Goal: Information Seeking & Learning: Check status

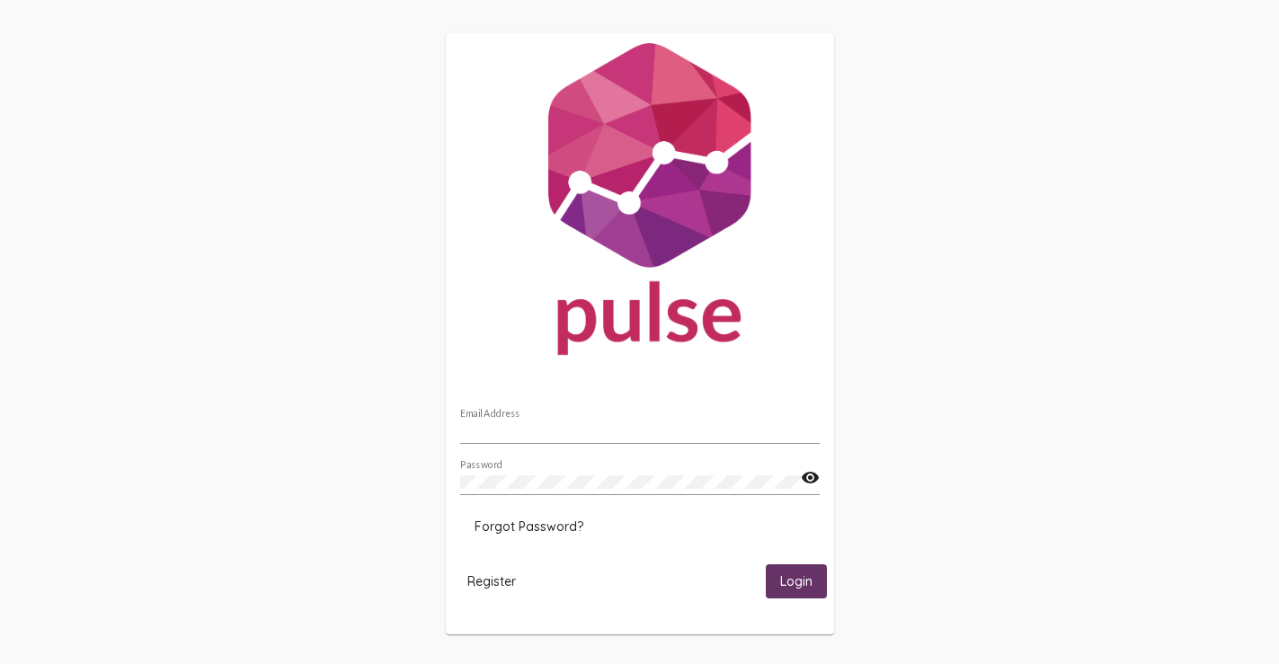
type input "[PERSON_NAME][EMAIL_ADDRESS][PERSON_NAME][DOMAIN_NAME]"
click at [774, 577] on button "Login" at bounding box center [796, 580] width 61 height 33
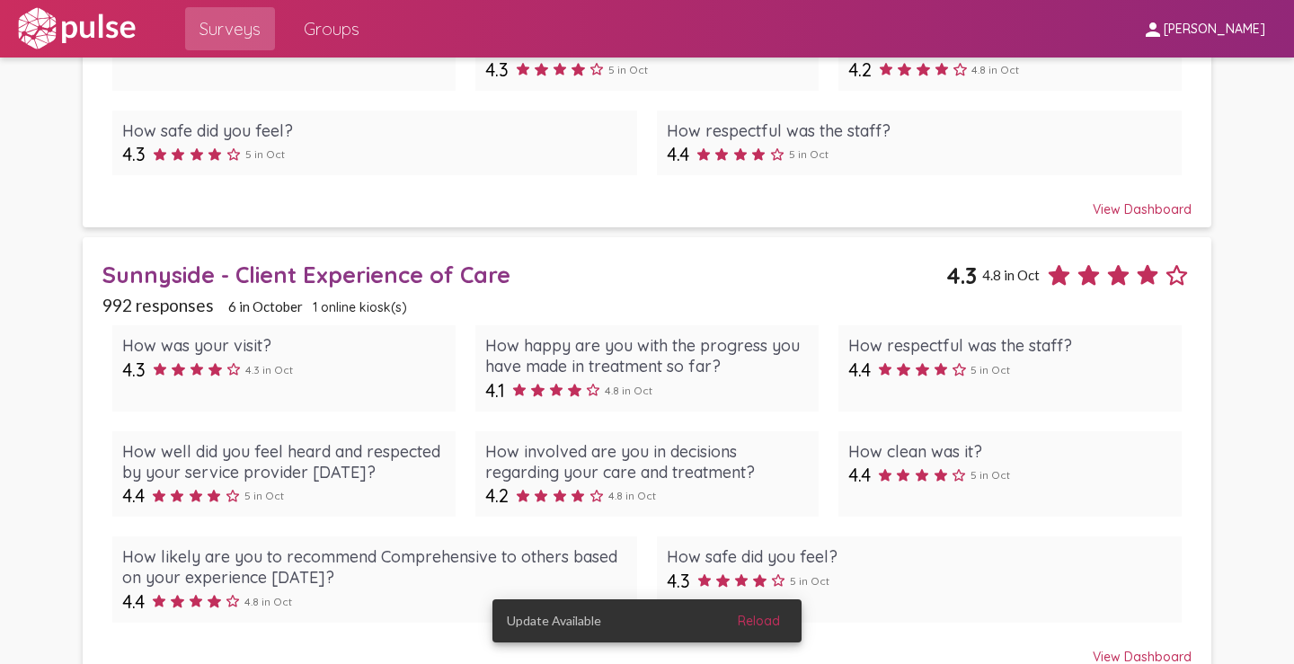
scroll to position [1459, 0]
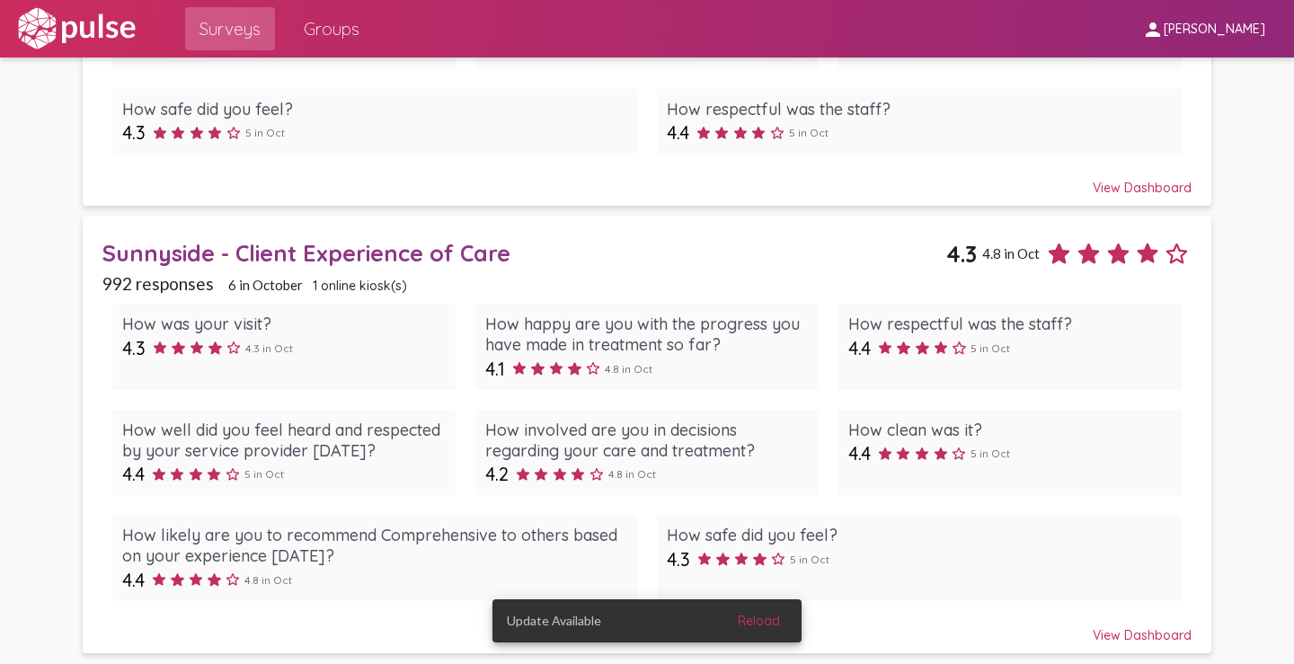
click at [1136, 634] on div "View Dashboard" at bounding box center [646, 627] width 1089 height 32
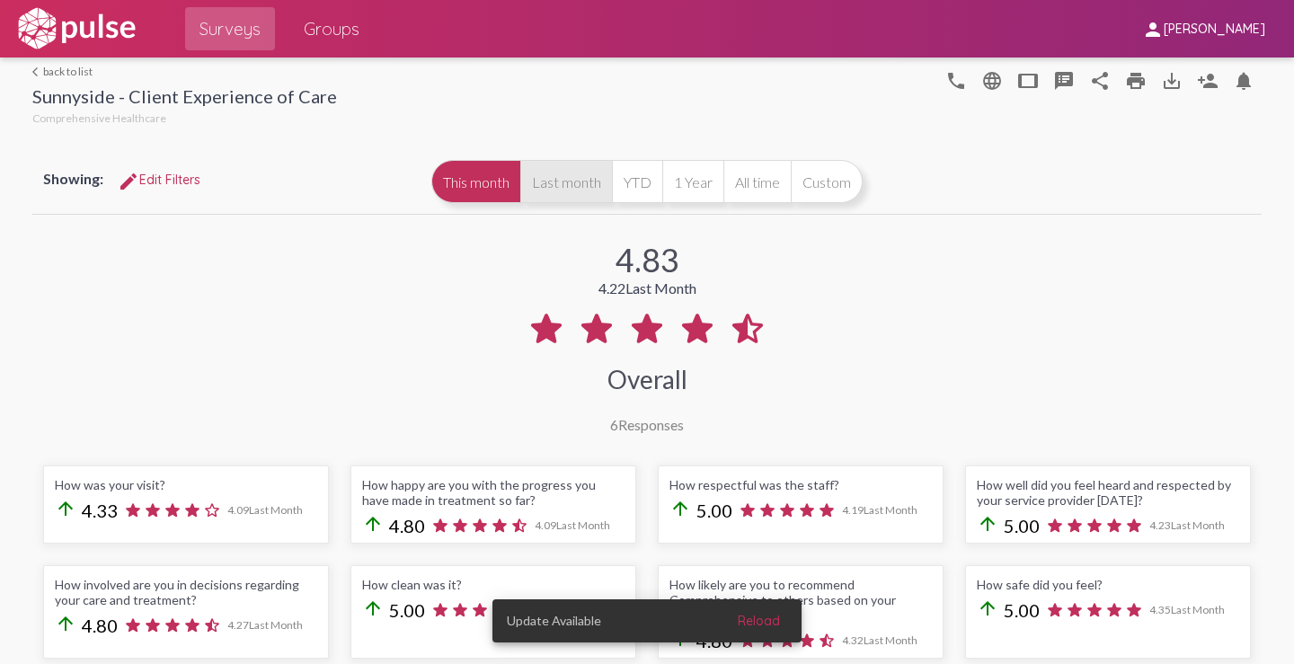
click at [551, 179] on button "Last month" at bounding box center [566, 181] width 92 height 43
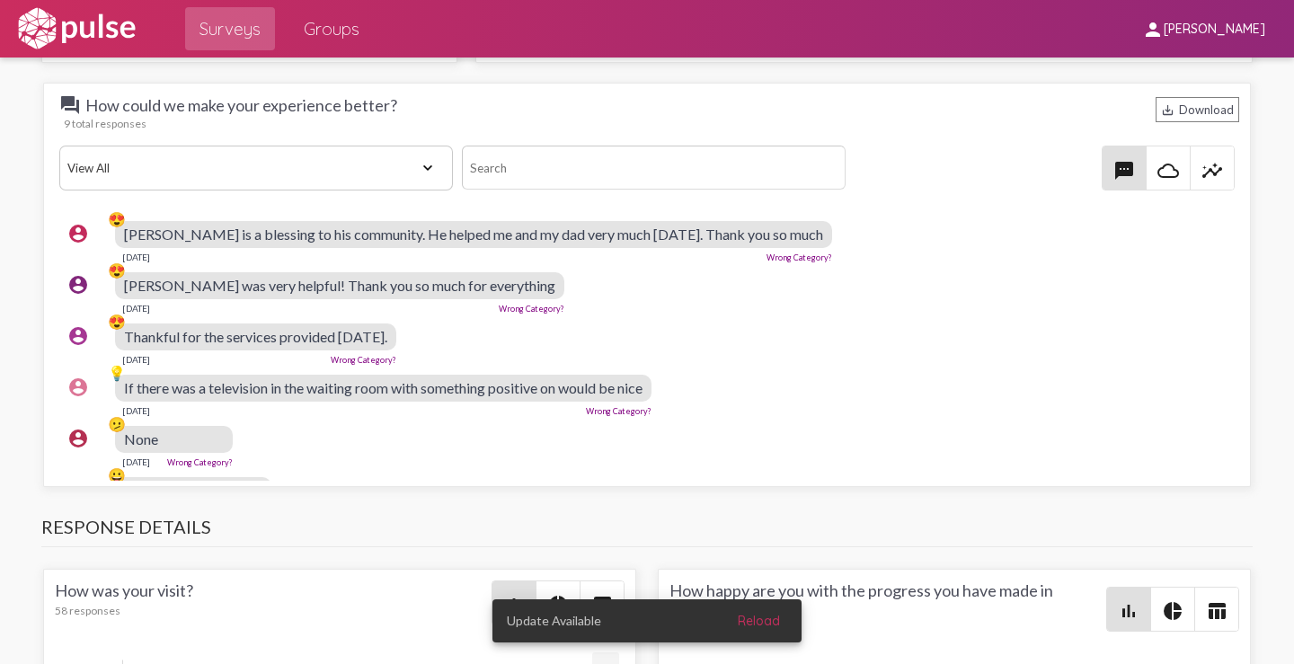
scroll to position [2247, 0]
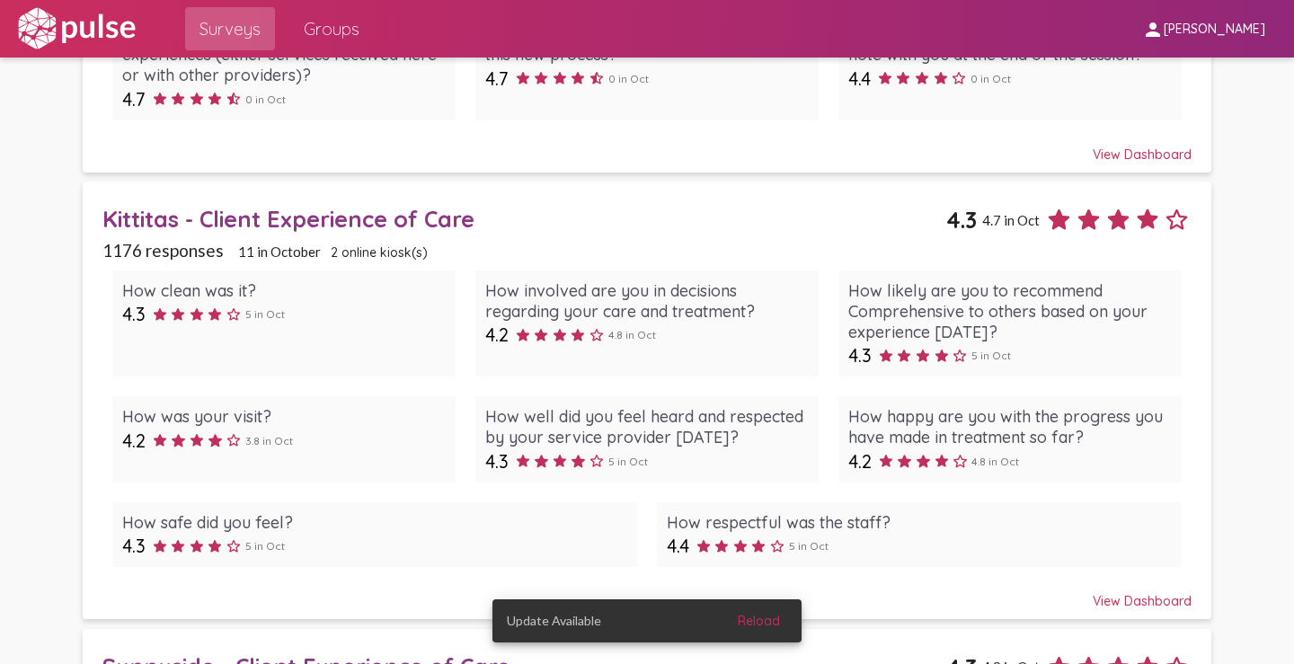
scroll to position [1078, 0]
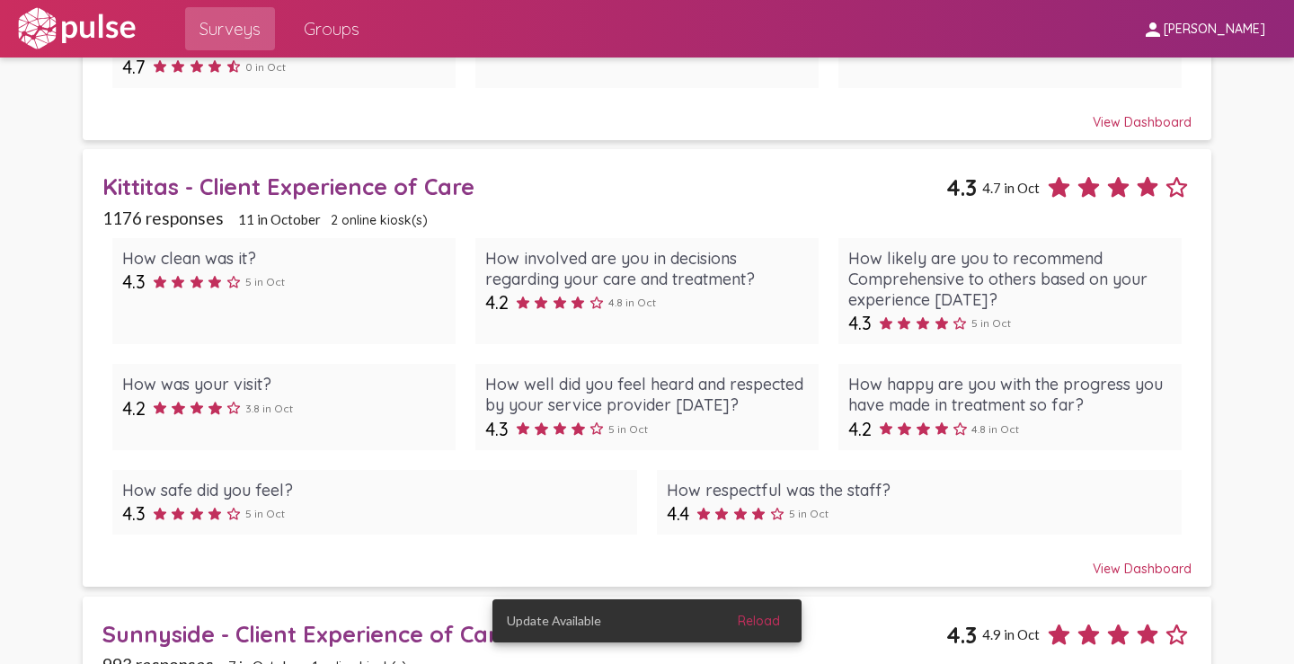
click at [1120, 567] on div "View Dashboard" at bounding box center [646, 561] width 1089 height 32
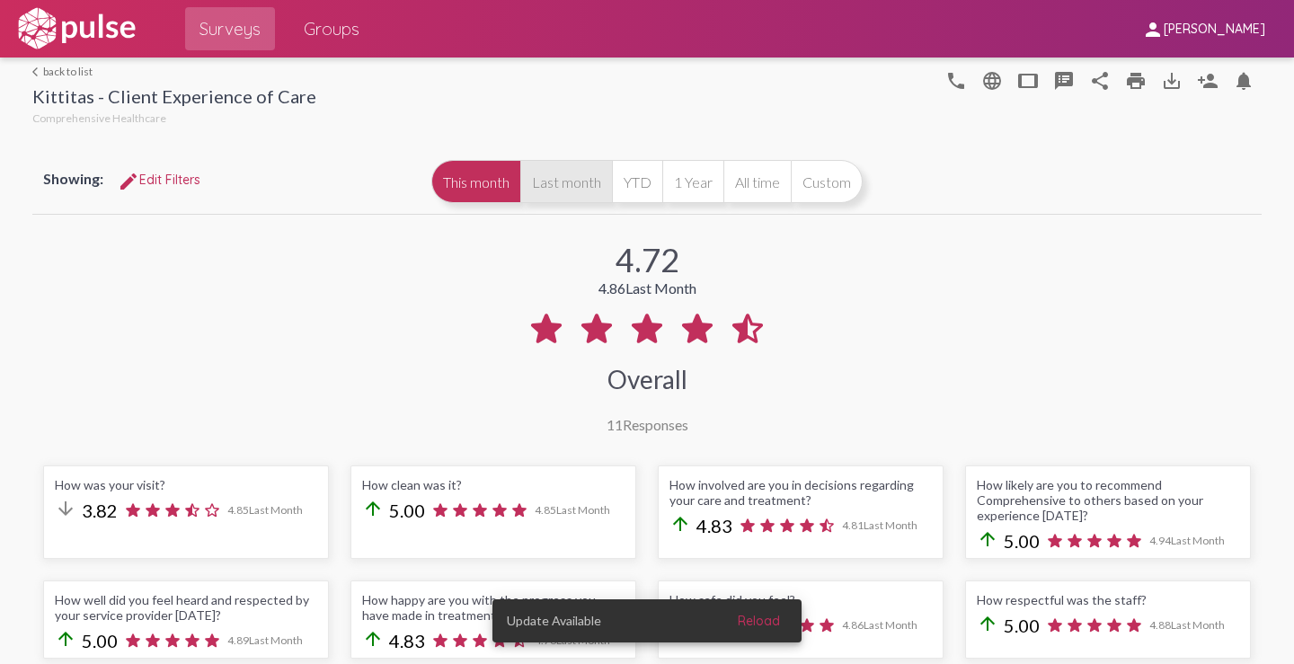
click at [547, 169] on button "Last month" at bounding box center [566, 181] width 92 height 43
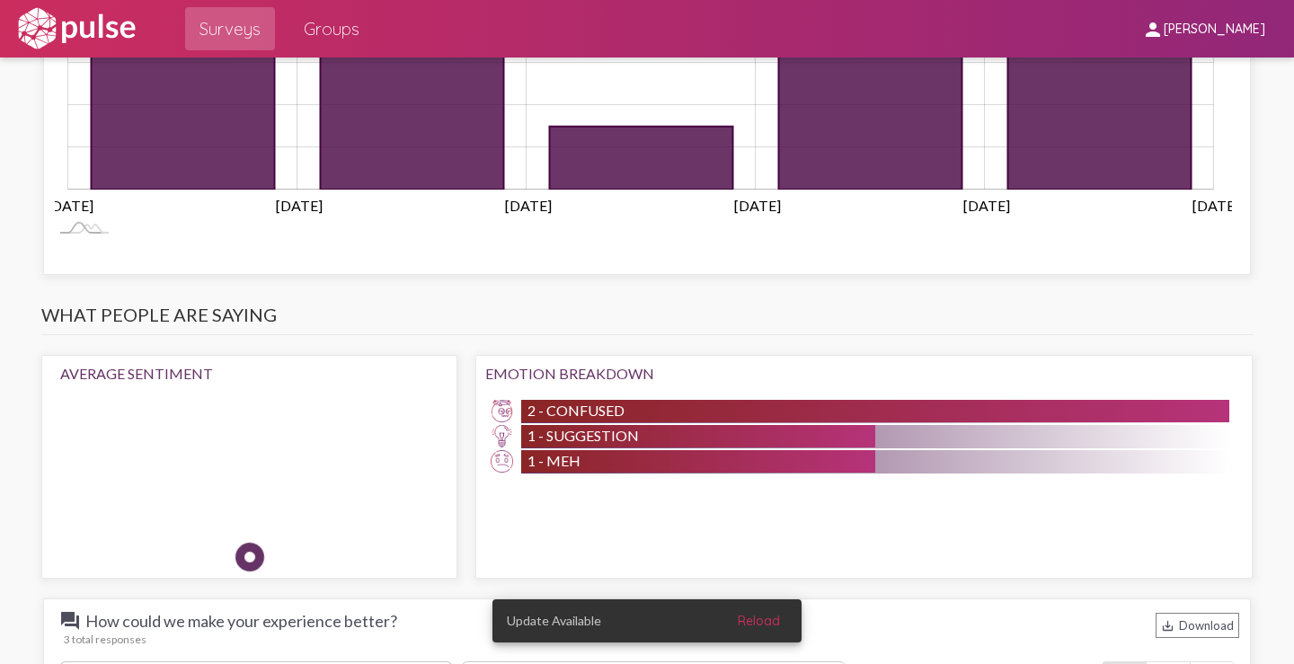
scroll to position [1797, 0]
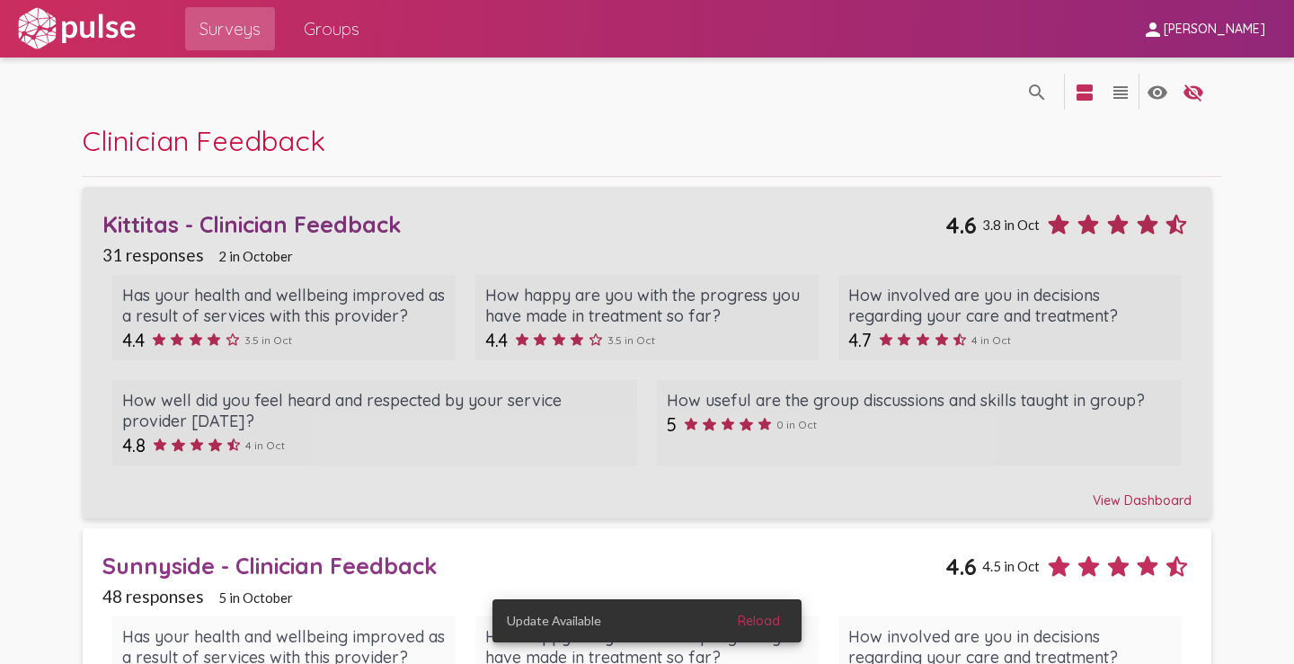
click at [1130, 499] on div "View Dashboard" at bounding box center [646, 492] width 1089 height 32
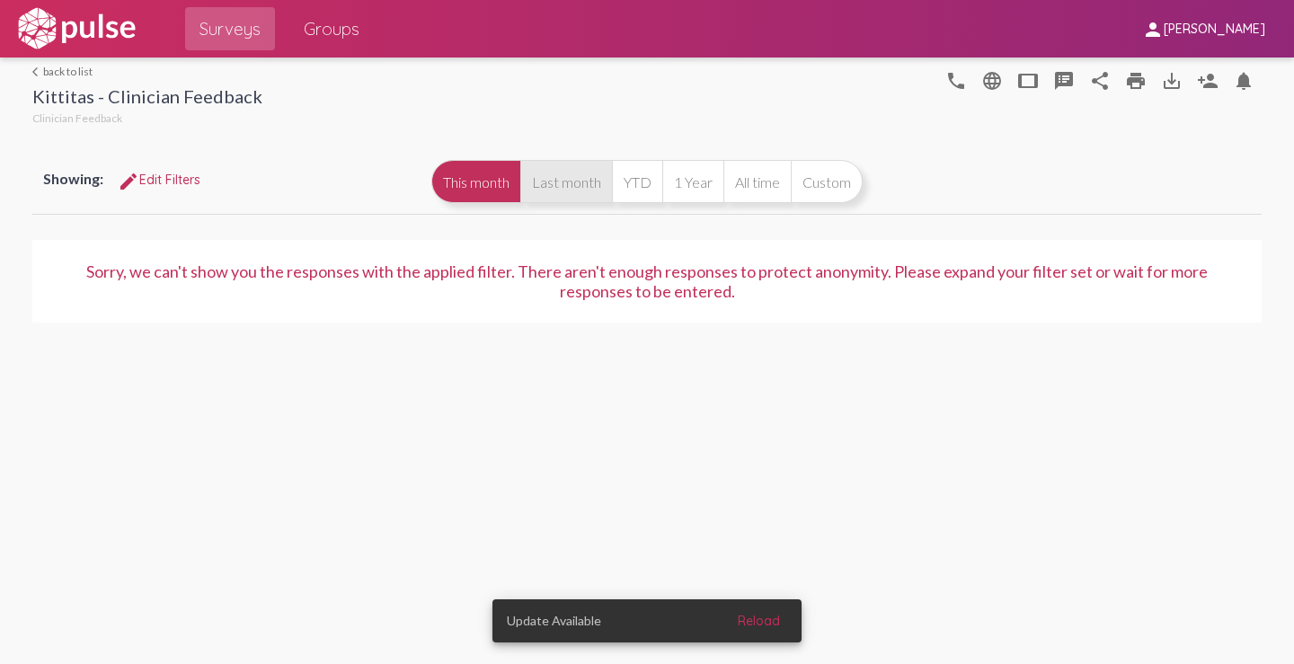
click at [555, 186] on button "Last month" at bounding box center [566, 181] width 92 height 43
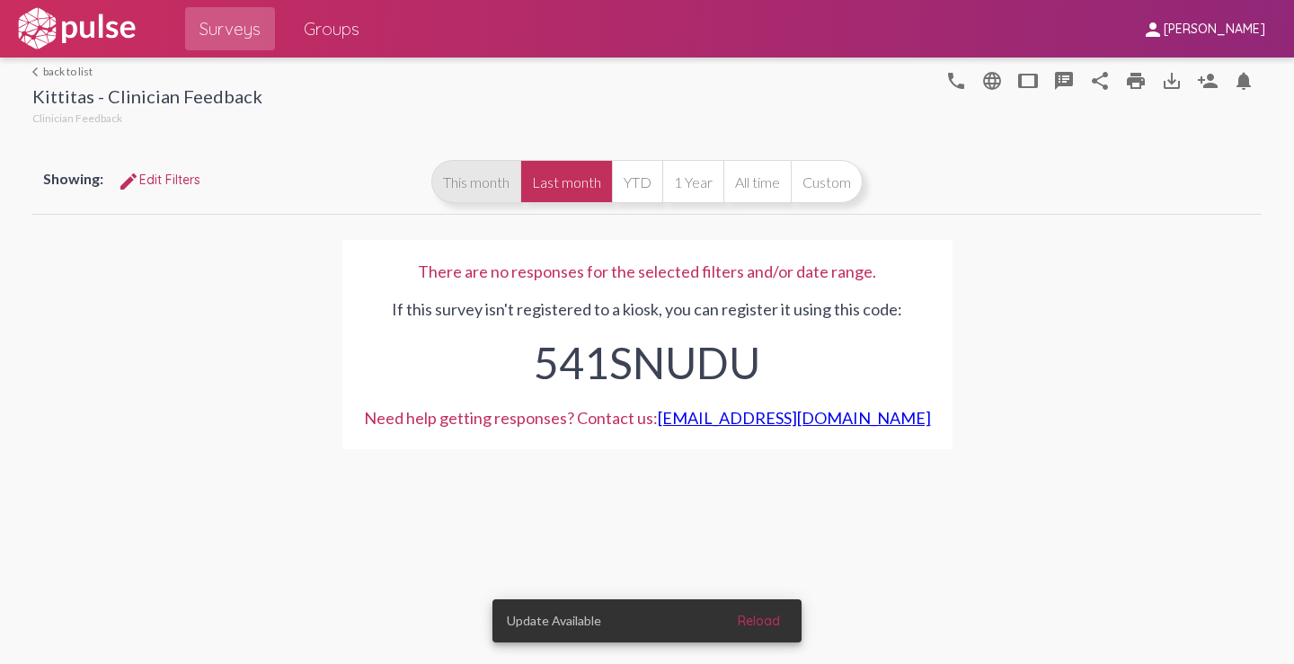
click at [488, 183] on button "This month" at bounding box center [475, 181] width 89 height 43
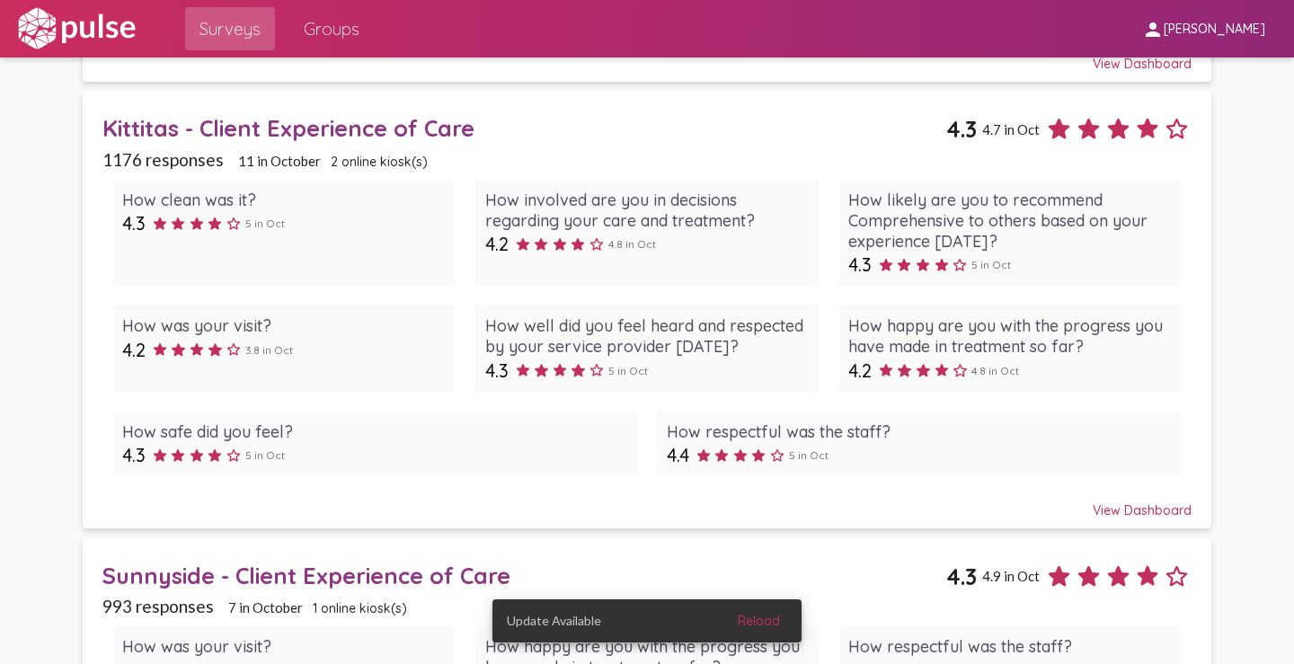
scroll to position [1168, 0]
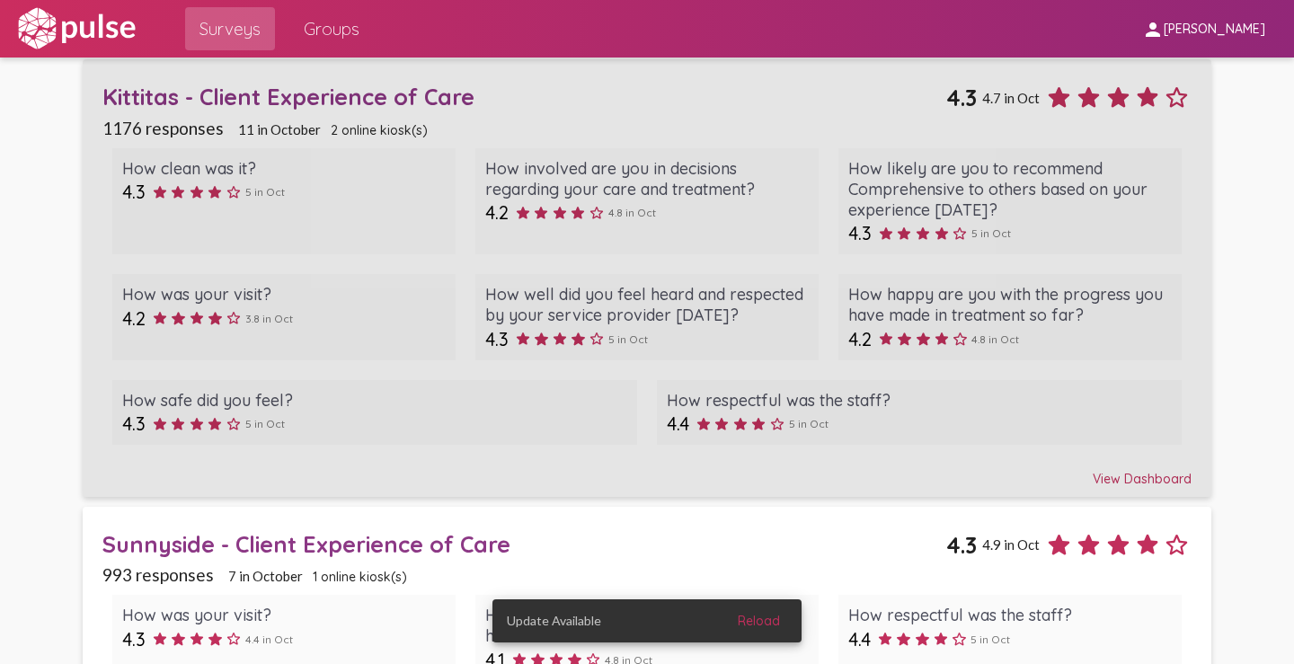
click at [1140, 481] on div "View Dashboard" at bounding box center [646, 471] width 1089 height 32
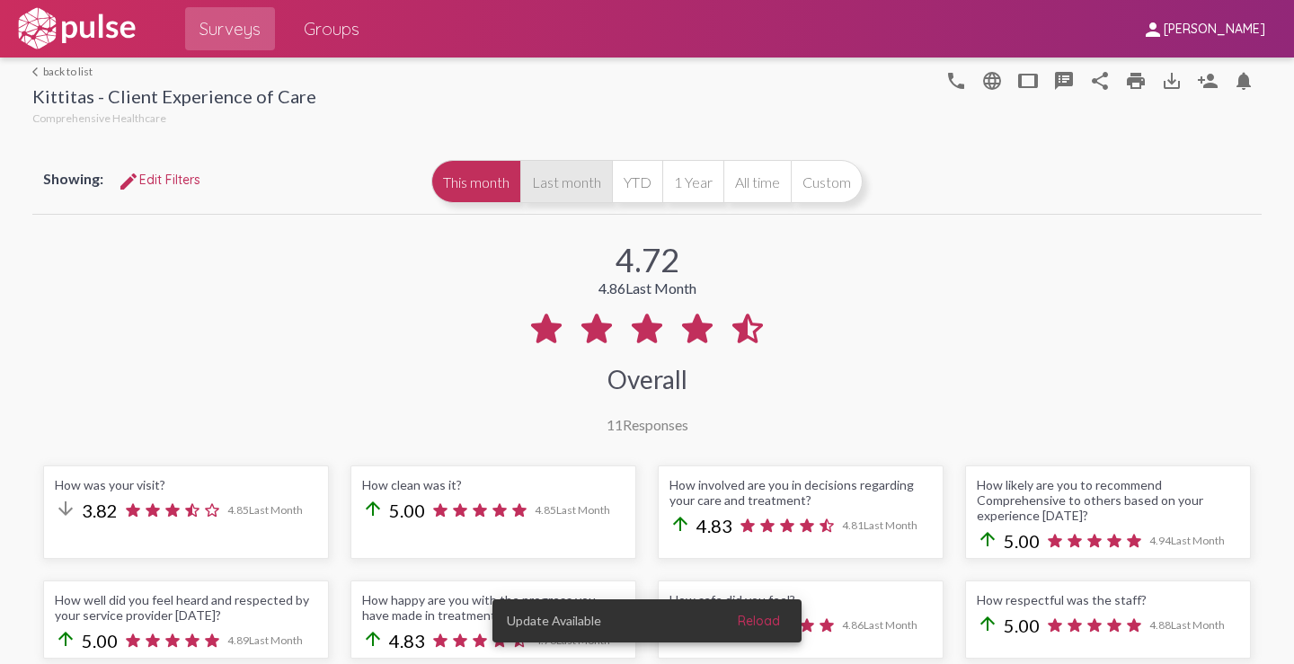
click at [529, 186] on button "Last month" at bounding box center [566, 181] width 92 height 43
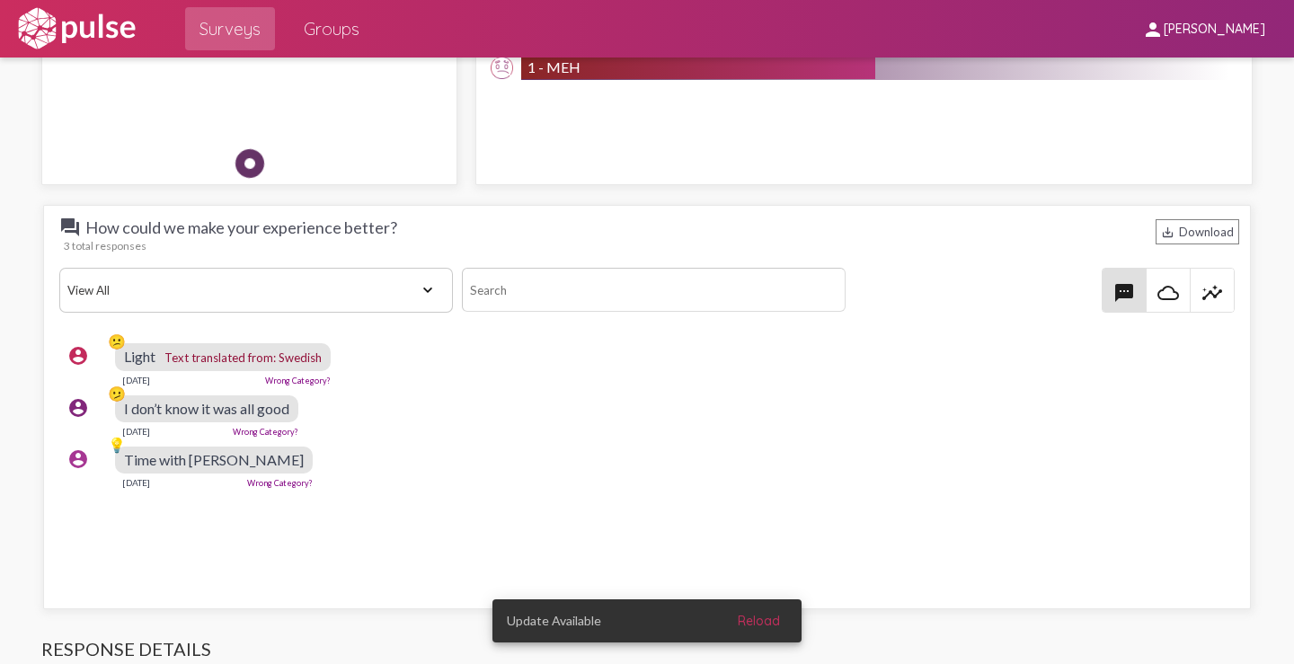
scroll to position [2247, 0]
